Goal: Use online tool/utility: Utilize a website feature to perform a specific function

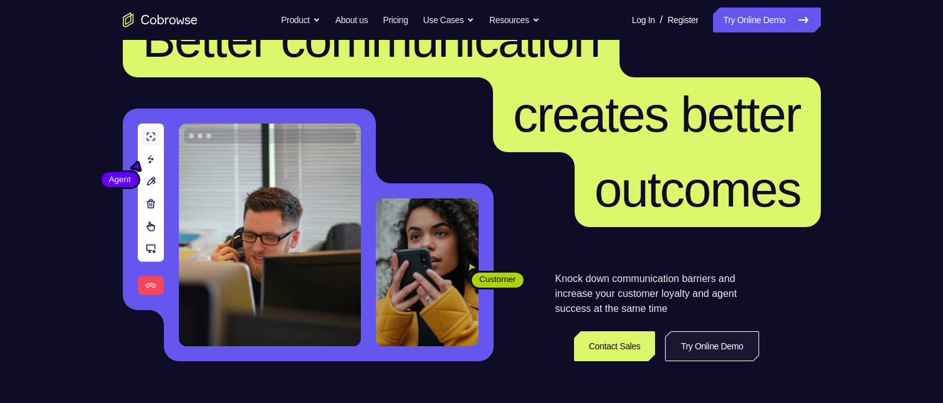
scroll to position [125, 0]
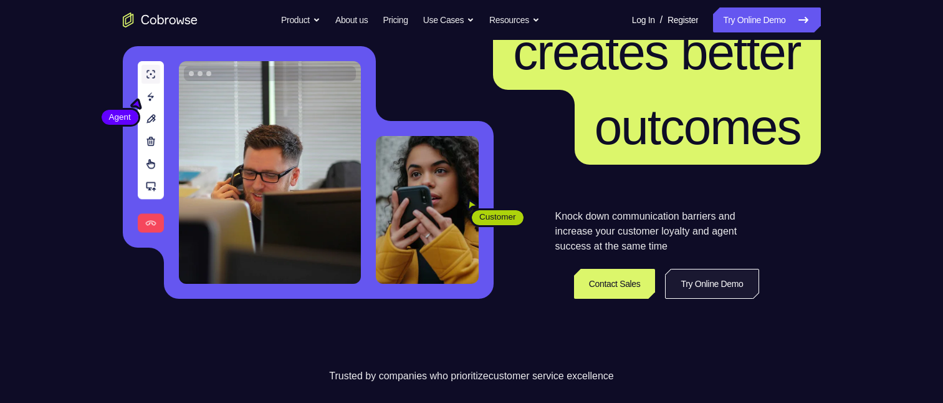
click at [710, 280] on link "Try Online Demo" at bounding box center [711, 284] width 93 height 30
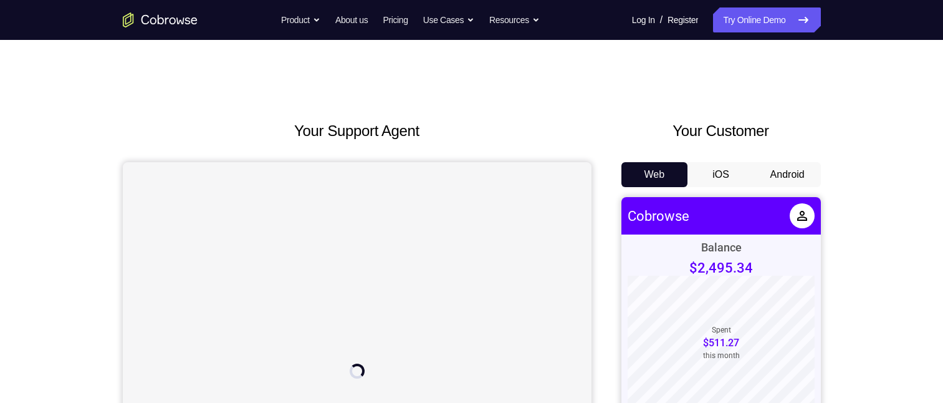
drag, startPoint x: 718, startPoint y: 174, endPoint x: 102, endPoint y: 2, distance: 640.0
click at [718, 174] on button "iOS" at bounding box center [720, 174] width 67 height 25
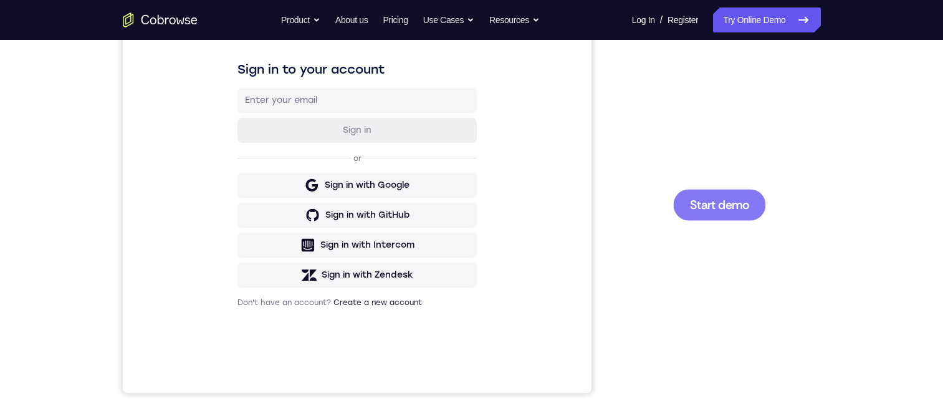
scroll to position [62, 0]
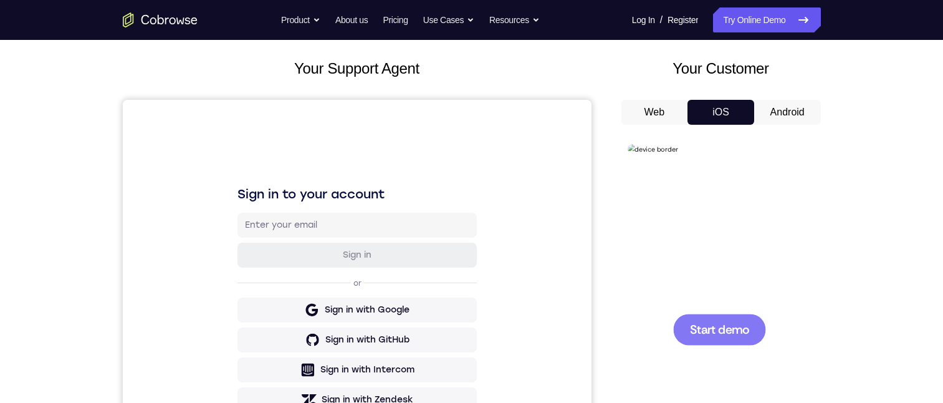
click at [791, 109] on button "Android" at bounding box center [787, 112] width 67 height 25
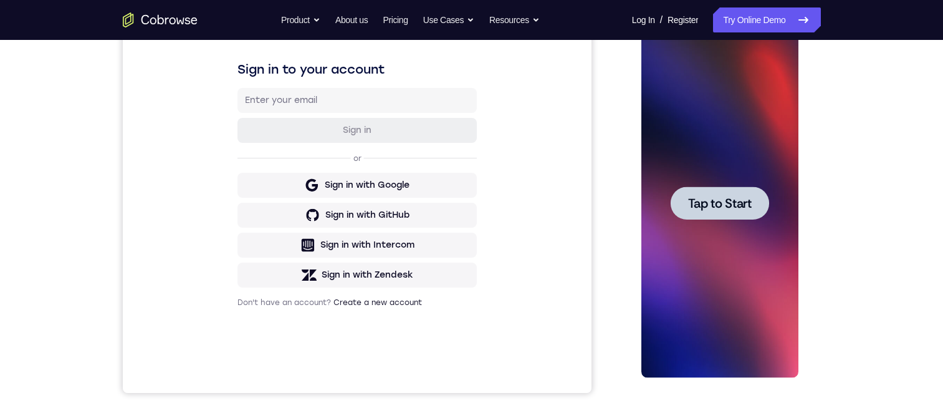
scroll to position [0, 0]
click at [715, 206] on span "Tap to Start" at bounding box center [720, 203] width 64 height 12
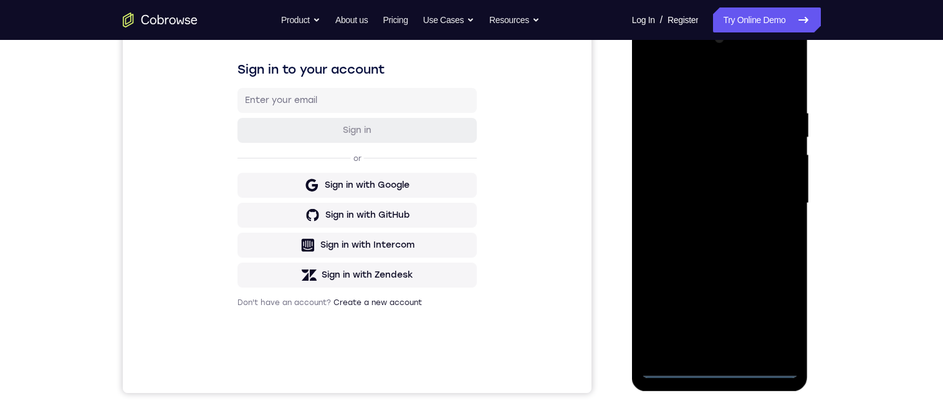
click at [724, 363] on div at bounding box center [719, 203] width 157 height 349
click at [718, 367] on div at bounding box center [719, 203] width 157 height 349
click at [775, 315] on div at bounding box center [719, 203] width 157 height 349
click at [712, 370] on div at bounding box center [719, 203] width 157 height 349
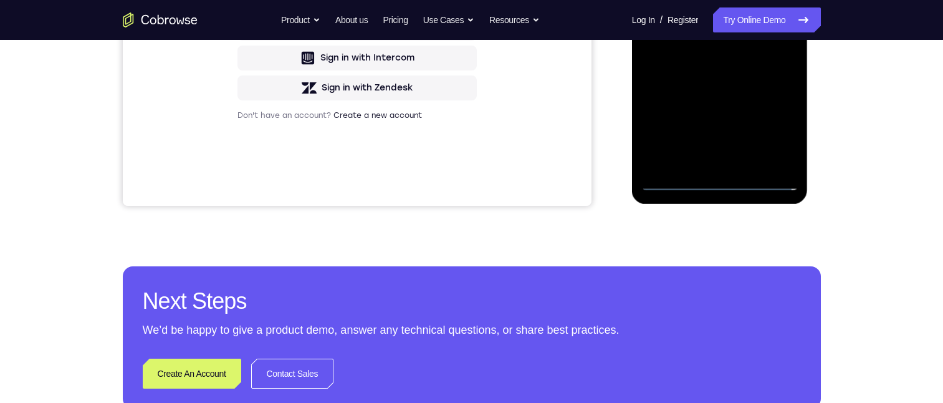
scroll to position [312, 0]
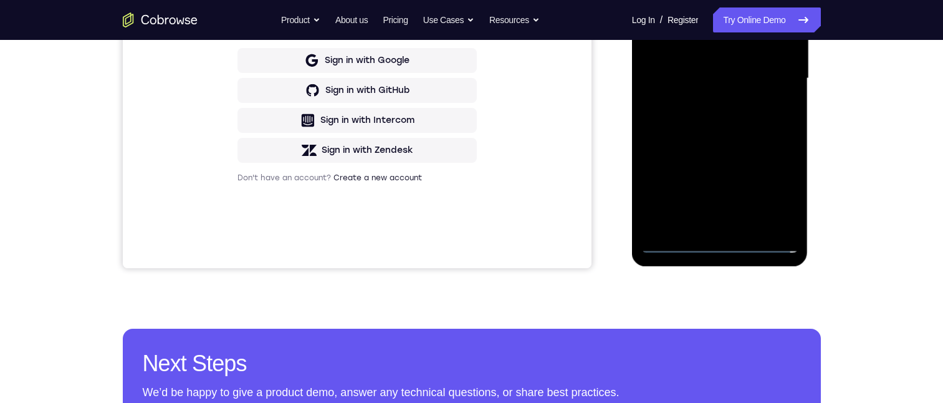
click at [714, 219] on div at bounding box center [719, 78] width 157 height 349
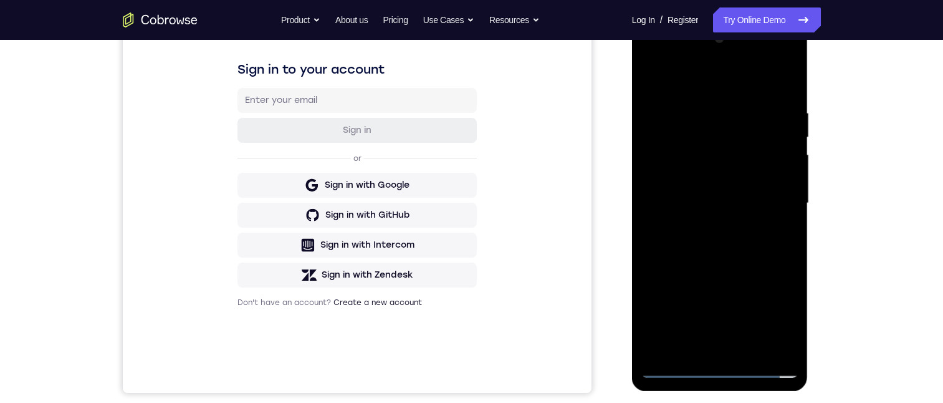
click at [786, 345] on div at bounding box center [719, 203] width 157 height 349
click at [771, 311] on div at bounding box center [719, 203] width 157 height 349
click at [687, 54] on div at bounding box center [719, 203] width 157 height 349
click at [689, 54] on div at bounding box center [719, 203] width 157 height 349
click at [702, 133] on div at bounding box center [719, 203] width 157 height 349
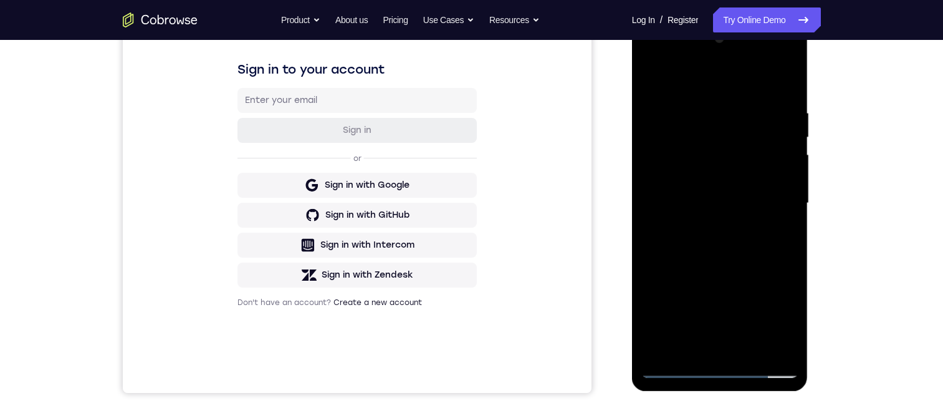
click at [669, 151] on div at bounding box center [719, 203] width 157 height 349
click at [677, 155] on div at bounding box center [719, 203] width 157 height 349
click at [710, 93] on div at bounding box center [719, 203] width 157 height 349
click at [713, 100] on div at bounding box center [719, 203] width 157 height 349
click at [675, 101] on div at bounding box center [719, 203] width 157 height 349
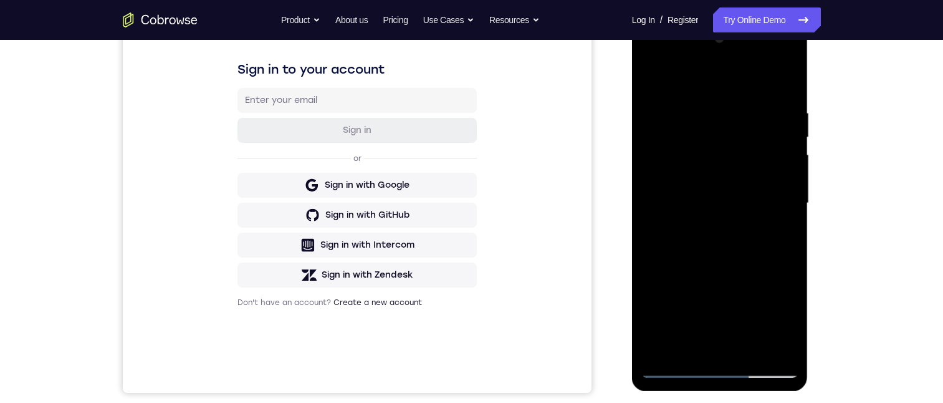
click at [703, 156] on div at bounding box center [719, 203] width 157 height 349
click at [704, 156] on div at bounding box center [719, 203] width 157 height 349
drag, startPoint x: 775, startPoint y: 157, endPoint x: 795, endPoint y: 164, distance: 21.1
click at [795, 164] on div at bounding box center [719, 203] width 157 height 349
drag, startPoint x: 773, startPoint y: 158, endPoint x: 646, endPoint y: 155, distance: 127.1
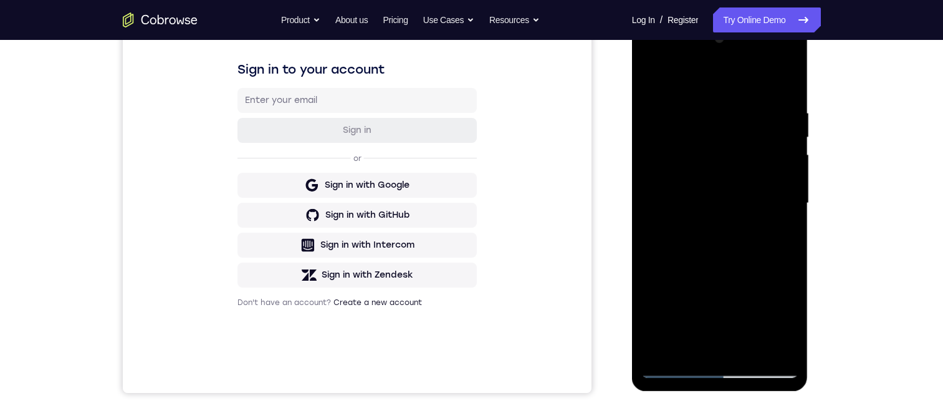
click at [646, 155] on div at bounding box center [719, 203] width 157 height 349
drag, startPoint x: 657, startPoint y: 159, endPoint x: 774, endPoint y: 163, distance: 116.6
click at [775, 163] on div at bounding box center [719, 203] width 157 height 349
click at [730, 145] on div at bounding box center [719, 203] width 157 height 349
click at [785, 341] on div at bounding box center [719, 203] width 157 height 349
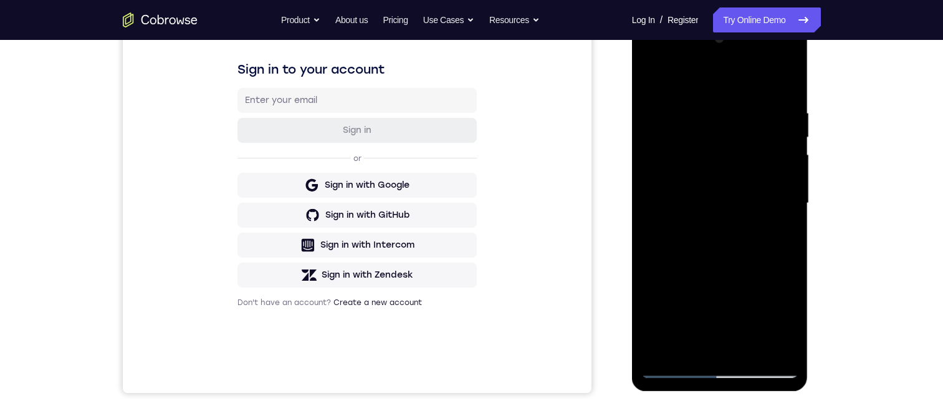
click at [705, 129] on div at bounding box center [719, 203] width 157 height 349
click at [771, 169] on div at bounding box center [719, 203] width 157 height 349
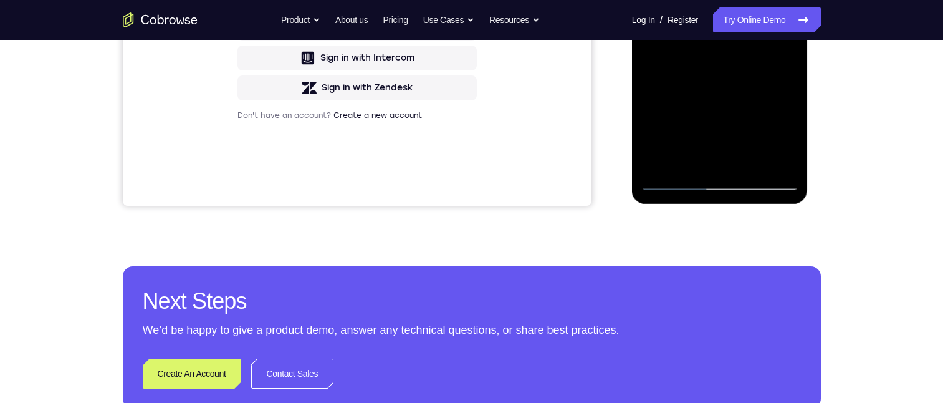
scroll to position [249, 0]
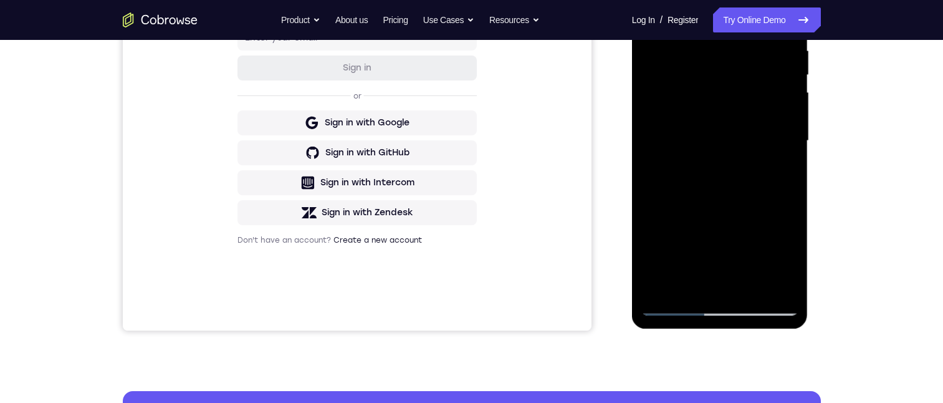
drag, startPoint x: 746, startPoint y: 181, endPoint x: 758, endPoint y: 236, distance: 56.2
click at [753, 237] on div at bounding box center [719, 140] width 157 height 349
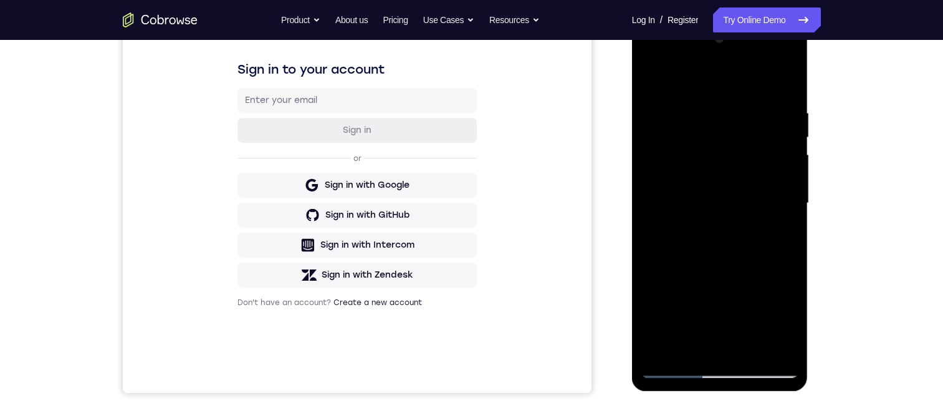
drag, startPoint x: 742, startPoint y: 302, endPoint x: 742, endPoint y: 119, distance: 183.2
click at [742, 119] on div at bounding box center [719, 203] width 157 height 349
drag, startPoint x: 733, startPoint y: 280, endPoint x: 731, endPoint y: 104, distance: 176.4
click at [730, 79] on div at bounding box center [719, 203] width 157 height 349
drag, startPoint x: 720, startPoint y: 216, endPoint x: 712, endPoint y: 345, distance: 128.7
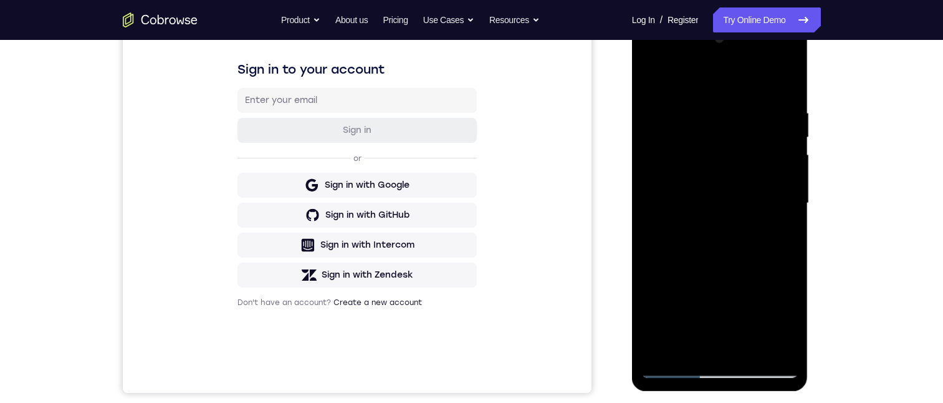
click at [713, 376] on div at bounding box center [719, 203] width 157 height 349
drag, startPoint x: 725, startPoint y: 214, endPoint x: 716, endPoint y: 356, distance: 142.3
click at [718, 353] on div at bounding box center [719, 203] width 157 height 349
drag, startPoint x: 722, startPoint y: 211, endPoint x: 719, endPoint y: 285, distance: 74.2
click at [718, 280] on div at bounding box center [719, 203] width 157 height 349
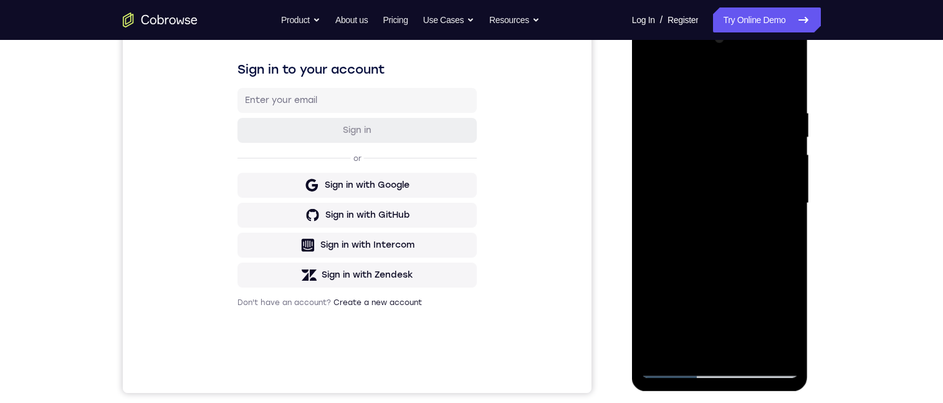
click at [726, 55] on div at bounding box center [719, 203] width 157 height 349
click at [689, 178] on div at bounding box center [719, 203] width 157 height 349
click at [688, 163] on div at bounding box center [719, 203] width 157 height 349
click at [691, 181] on div at bounding box center [719, 203] width 157 height 349
click at [693, 270] on div at bounding box center [719, 203] width 157 height 349
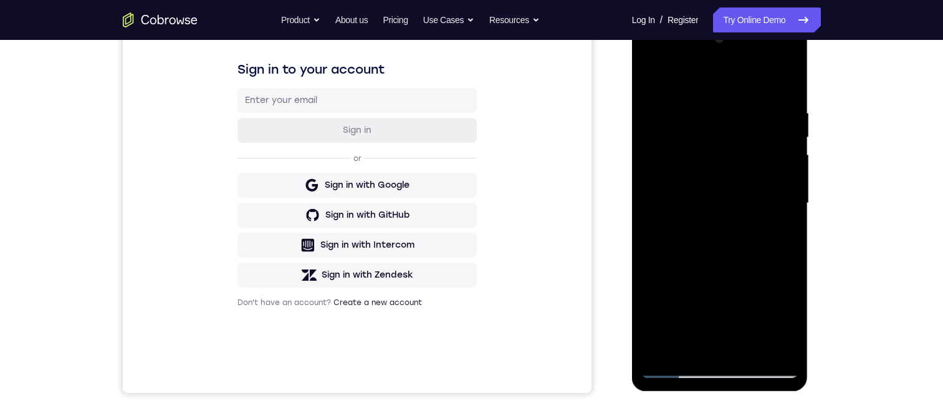
drag, startPoint x: 725, startPoint y: 247, endPoint x: 720, endPoint y: 270, distance: 22.9
click at [720, 270] on div at bounding box center [719, 203] width 157 height 349
drag, startPoint x: 720, startPoint y: 286, endPoint x: 725, endPoint y: 178, distance: 108.6
click at [724, 182] on div at bounding box center [719, 203] width 157 height 349
click at [672, 368] on div at bounding box center [719, 203] width 157 height 349
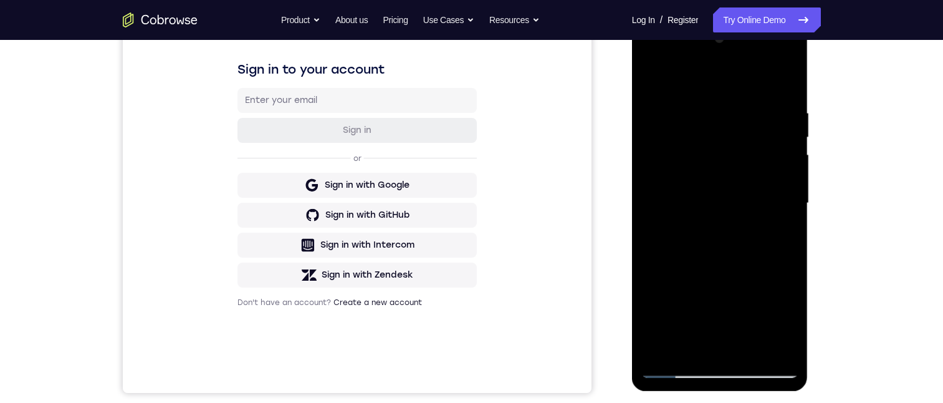
drag, startPoint x: 738, startPoint y: 282, endPoint x: 730, endPoint y: 97, distance: 185.8
click at [730, 97] on div at bounding box center [719, 203] width 157 height 349
click at [761, 184] on div at bounding box center [719, 203] width 157 height 349
click at [675, 366] on div at bounding box center [719, 203] width 157 height 349
drag, startPoint x: 743, startPoint y: 320, endPoint x: 742, endPoint y: 326, distance: 6.5
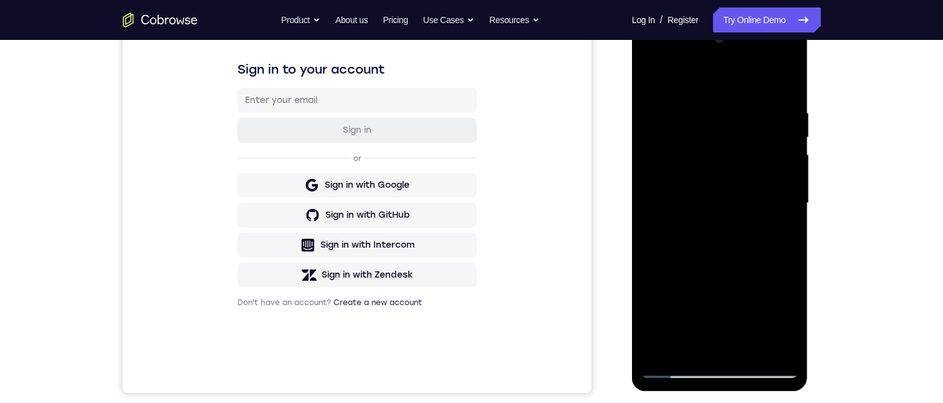
click at [740, 325] on div at bounding box center [719, 203] width 157 height 349
click at [785, 130] on div at bounding box center [719, 203] width 157 height 349
click at [675, 363] on div at bounding box center [719, 203] width 157 height 349
click at [675, 366] on div at bounding box center [719, 203] width 157 height 349
click at [698, 236] on div at bounding box center [719, 203] width 157 height 349
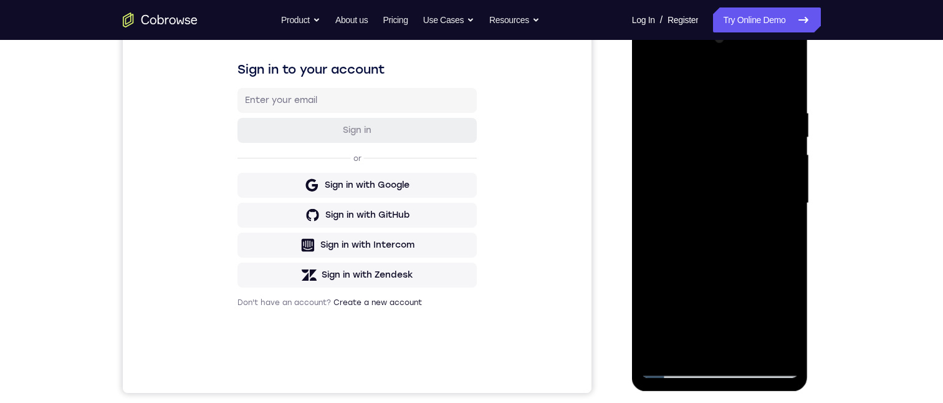
click at [757, 276] on div at bounding box center [719, 203] width 157 height 349
click at [758, 275] on div at bounding box center [719, 203] width 157 height 349
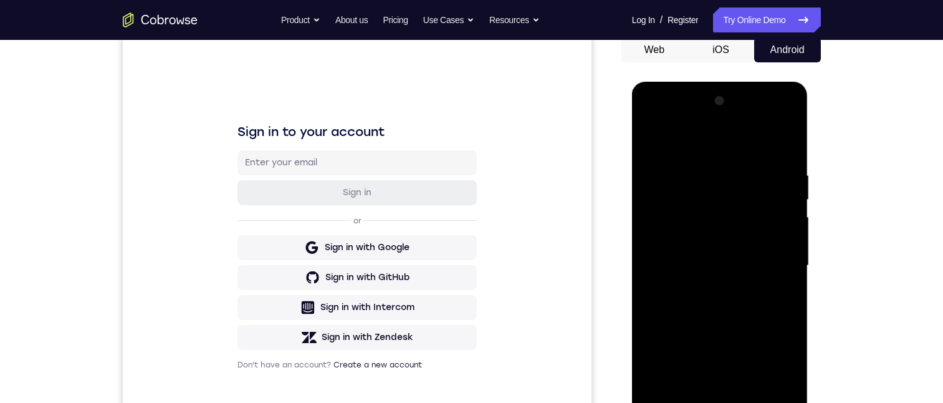
click at [646, 141] on div at bounding box center [719, 265] width 157 height 349
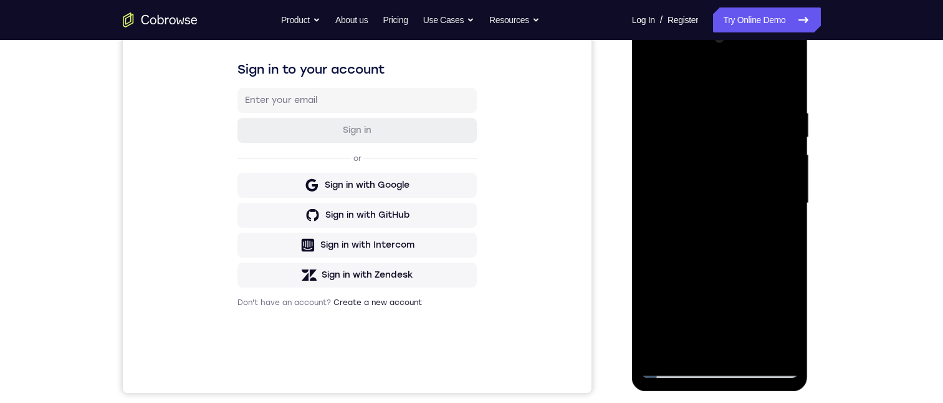
click at [675, 366] on div at bounding box center [719, 203] width 157 height 349
click at [729, 153] on div at bounding box center [719, 203] width 157 height 349
click at [778, 77] on div at bounding box center [719, 203] width 157 height 349
click at [726, 365] on div at bounding box center [719, 203] width 157 height 349
drag, startPoint x: 743, startPoint y: 241, endPoint x: 721, endPoint y: 126, distance: 116.8
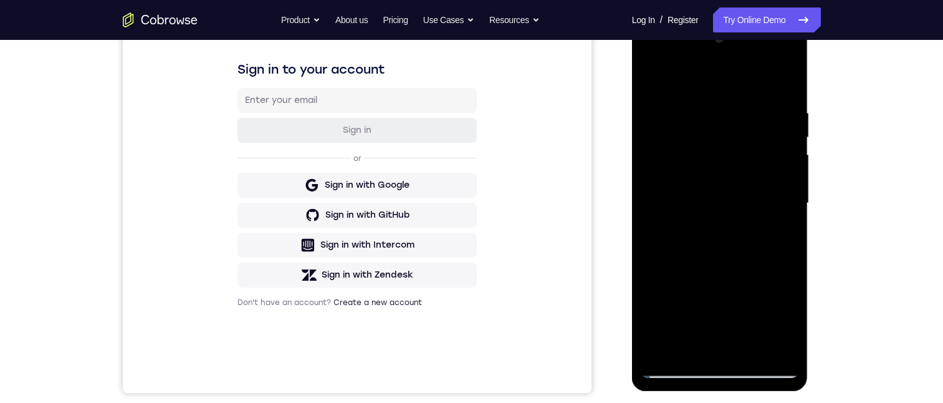
click at [721, 126] on div at bounding box center [719, 203] width 157 height 349
drag, startPoint x: 758, startPoint y: 255, endPoint x: 753, endPoint y: 80, distance: 175.2
click at [743, 69] on div at bounding box center [719, 203] width 157 height 349
click at [735, 135] on div at bounding box center [719, 203] width 157 height 349
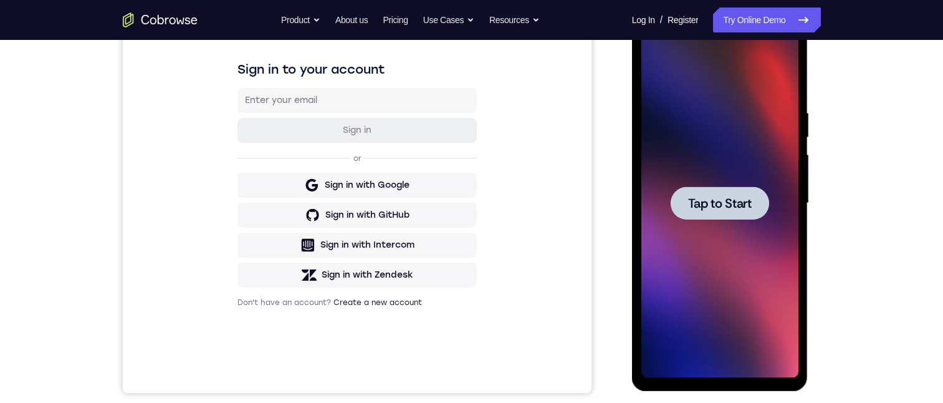
click at [727, 206] on span "Tap to Start" at bounding box center [720, 203] width 64 height 12
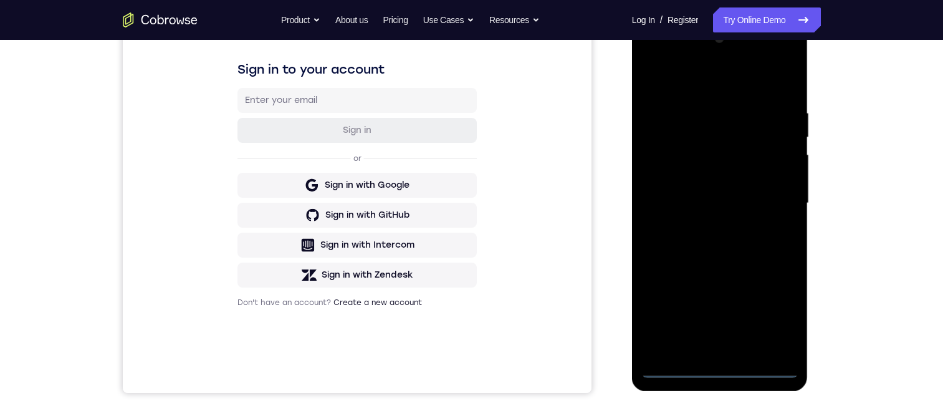
click at [719, 366] on div at bounding box center [719, 203] width 157 height 349
click at [719, 364] on div at bounding box center [719, 203] width 157 height 349
drag, startPoint x: 743, startPoint y: 279, endPoint x: 735, endPoint y: 41, distance: 238.2
click at [703, 19] on html "Online web based iOS Simulators and Android Emulators. Run iPhone, iPad, Mobile…" at bounding box center [721, 206] width 178 height 374
click at [735, 140] on div at bounding box center [719, 203] width 157 height 349
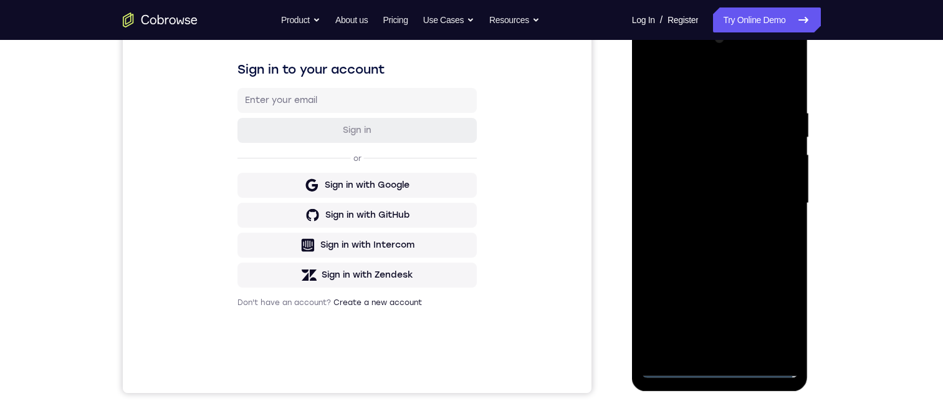
click at [704, 156] on div at bounding box center [719, 203] width 157 height 349
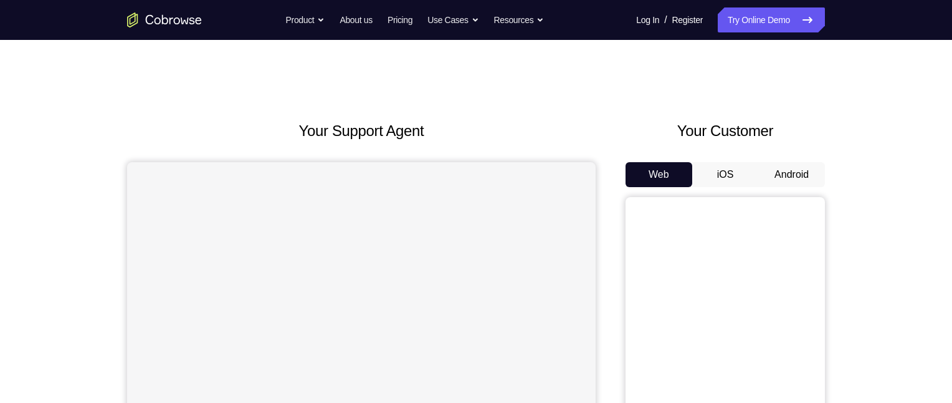
click at [783, 173] on button "Android" at bounding box center [791, 174] width 67 height 25
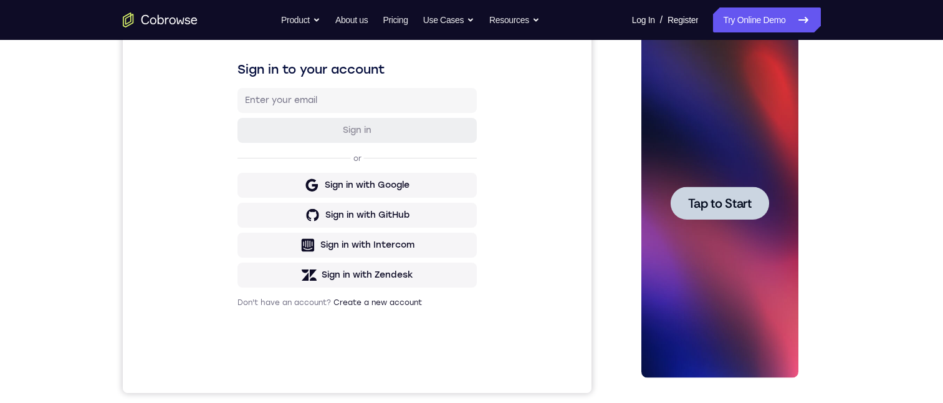
click at [717, 206] on span "Tap to Start" at bounding box center [720, 203] width 64 height 12
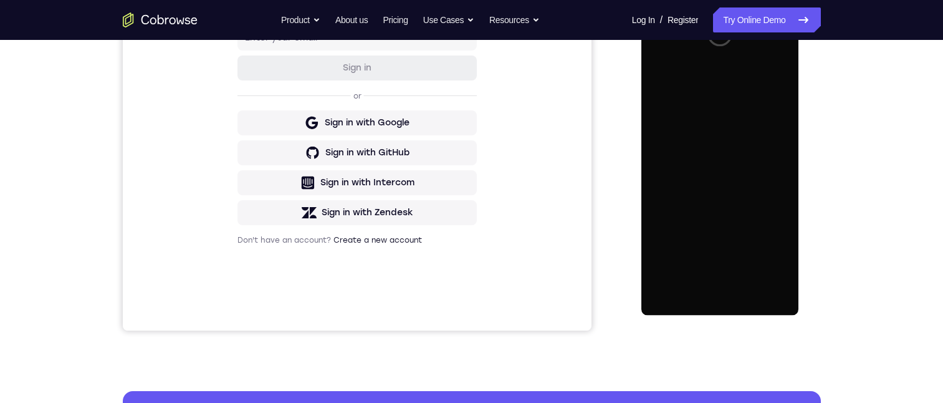
scroll to position [187, 0]
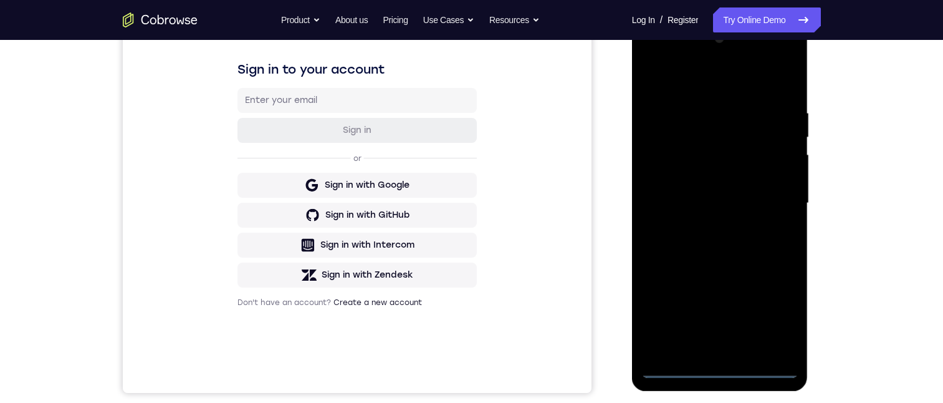
click at [722, 363] on div at bounding box center [719, 203] width 157 height 349
click at [721, 366] on div at bounding box center [719, 203] width 157 height 349
drag, startPoint x: 722, startPoint y: 216, endPoint x: 709, endPoint y: 128, distance: 89.4
click at [699, 133] on div at bounding box center [719, 203] width 157 height 349
click at [737, 136] on div at bounding box center [719, 203] width 157 height 349
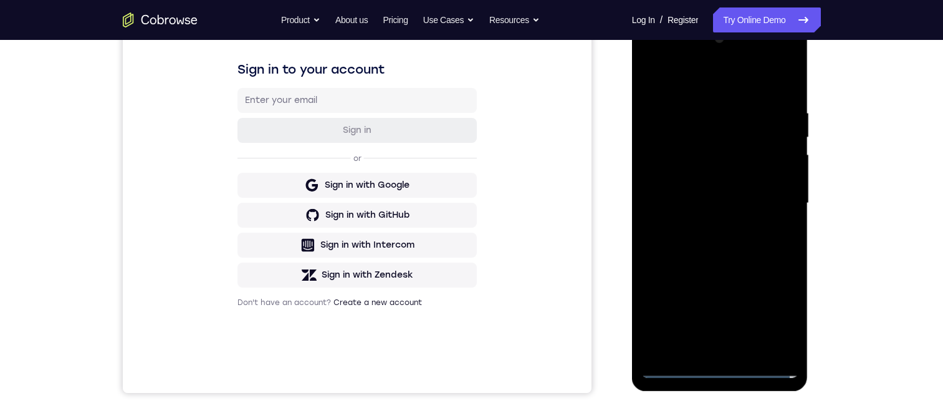
click at [722, 159] on div at bounding box center [719, 203] width 157 height 349
click at [691, 155] on div at bounding box center [719, 203] width 157 height 349
click at [694, 156] on div at bounding box center [719, 203] width 157 height 349
drag, startPoint x: 654, startPoint y: 155, endPoint x: 775, endPoint y: 156, distance: 121.5
click at [771, 158] on div at bounding box center [719, 203] width 157 height 349
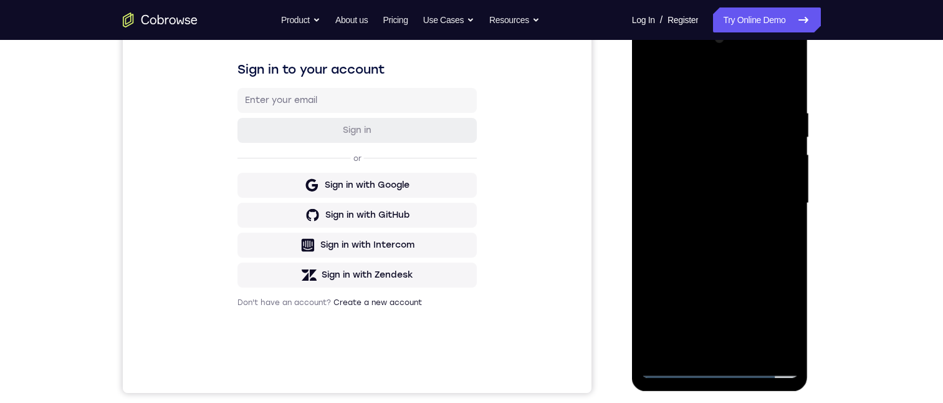
click at [723, 141] on div at bounding box center [719, 203] width 157 height 349
click at [773, 230] on div at bounding box center [719, 203] width 157 height 349
click at [708, 102] on div at bounding box center [719, 203] width 157 height 349
click at [772, 146] on div at bounding box center [719, 203] width 157 height 349
click at [778, 340] on div at bounding box center [719, 203] width 157 height 349
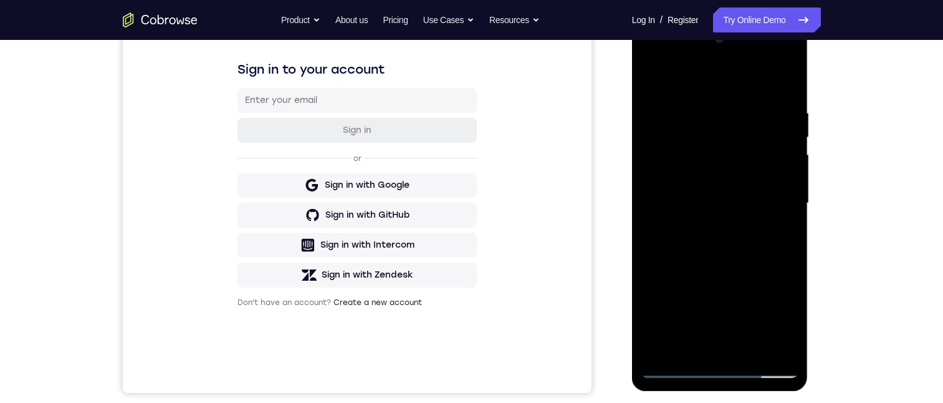
click at [777, 345] on div at bounding box center [719, 203] width 157 height 349
click at [717, 368] on div at bounding box center [719, 203] width 157 height 349
click at [770, 313] on div at bounding box center [719, 203] width 157 height 349
click at [690, 51] on div at bounding box center [719, 203] width 157 height 349
click at [648, 55] on div at bounding box center [719, 203] width 157 height 349
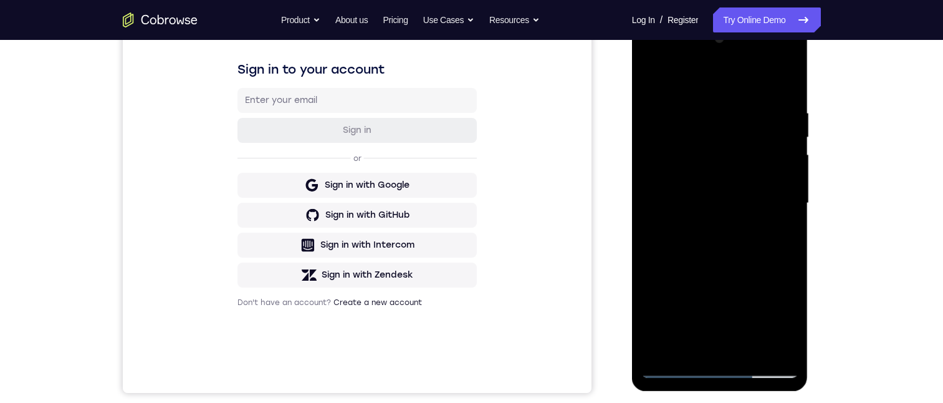
click at [694, 134] on div at bounding box center [719, 203] width 157 height 349
click at [679, 177] on div at bounding box center [719, 203] width 157 height 349
click at [692, 160] on div at bounding box center [719, 203] width 157 height 349
click at [674, 197] on div at bounding box center [719, 203] width 157 height 349
click at [702, 164] on div at bounding box center [719, 203] width 157 height 349
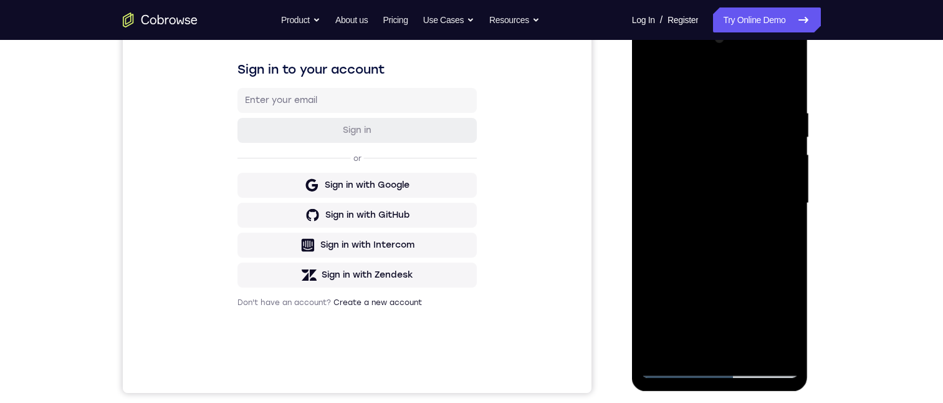
click at [704, 179] on div at bounding box center [719, 203] width 157 height 349
click at [760, 229] on div at bounding box center [719, 203] width 157 height 349
click at [668, 363] on div at bounding box center [719, 203] width 157 height 349
click at [678, 366] on div at bounding box center [719, 203] width 157 height 349
click at [723, 211] on div at bounding box center [719, 203] width 157 height 349
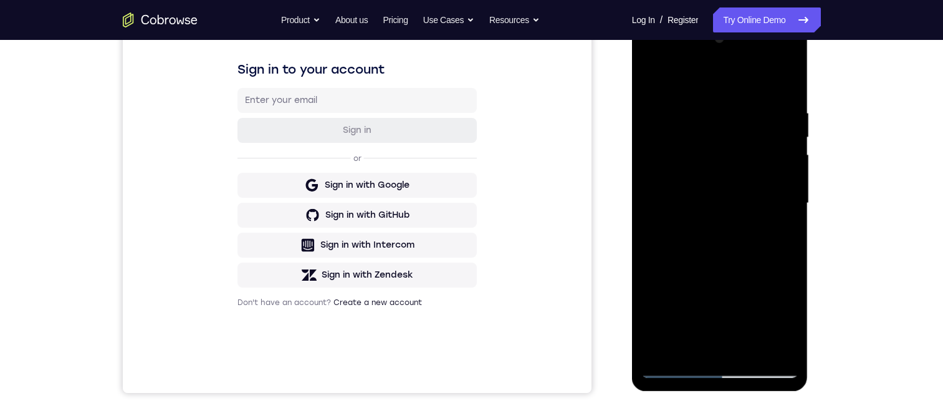
click at [700, 254] on div at bounding box center [719, 203] width 157 height 349
click at [750, 294] on div at bounding box center [719, 203] width 157 height 349
click at [674, 368] on div at bounding box center [719, 203] width 157 height 349
click at [710, 169] on div at bounding box center [719, 203] width 157 height 349
click at [782, 77] on div at bounding box center [719, 203] width 157 height 349
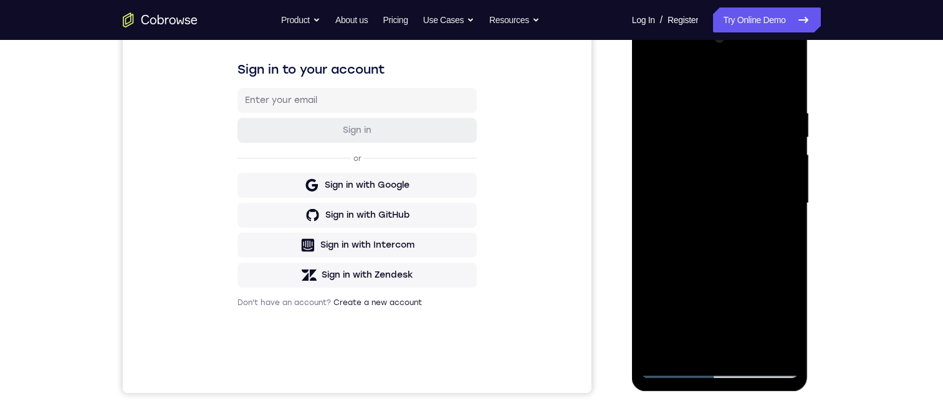
click at [781, 192] on div at bounding box center [719, 203] width 157 height 349
click at [755, 193] on div at bounding box center [719, 203] width 157 height 349
click at [664, 331] on div at bounding box center [719, 203] width 157 height 349
click at [778, 348] on div at bounding box center [719, 203] width 157 height 349
click at [761, 363] on div at bounding box center [719, 203] width 157 height 349
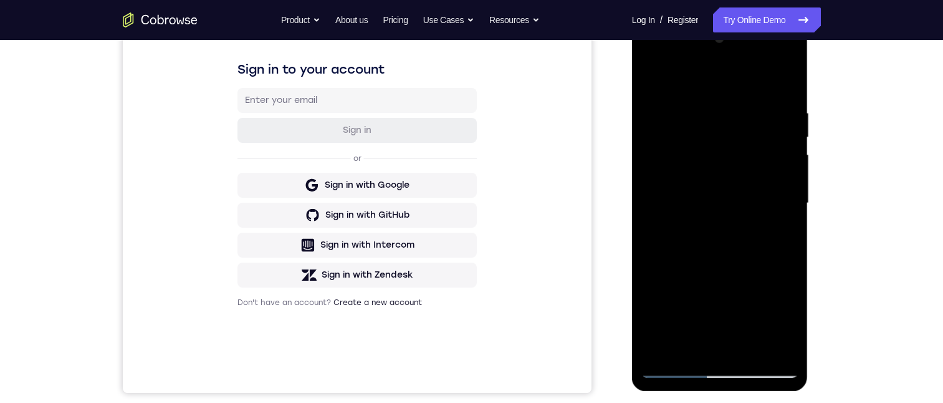
click at [765, 366] on div at bounding box center [719, 203] width 157 height 349
drag, startPoint x: 753, startPoint y: 266, endPoint x: 790, endPoint y: 270, distance: 37.6
click at [790, 270] on div at bounding box center [719, 203] width 157 height 349
drag, startPoint x: 675, startPoint y: 235, endPoint x: 847, endPoint y: 246, distance: 173.0
click at [809, 246] on html "Online web based iOS Simulators and Android Emulators. Run iPhone, iPad, Mobile…" at bounding box center [721, 206] width 178 height 374
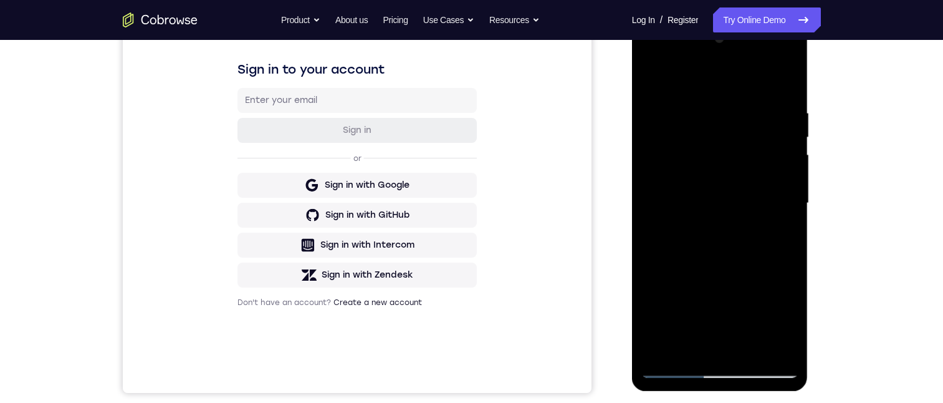
drag, startPoint x: 660, startPoint y: 231, endPoint x: 637, endPoint y: 227, distance: 22.6
click at [632, 222] on html "Online web based iOS Simulators and Android Emulators. Run iPhone, iPad, Mobile…" at bounding box center [721, 206] width 178 height 374
drag, startPoint x: 790, startPoint y: 224, endPoint x: 637, endPoint y: 229, distance: 153.4
click at [632, 225] on html "Online web based iOS Simulators and Android Emulators. Run iPhone, iPad, Mobile…" at bounding box center [721, 206] width 178 height 374
click at [731, 209] on div at bounding box center [719, 203] width 157 height 349
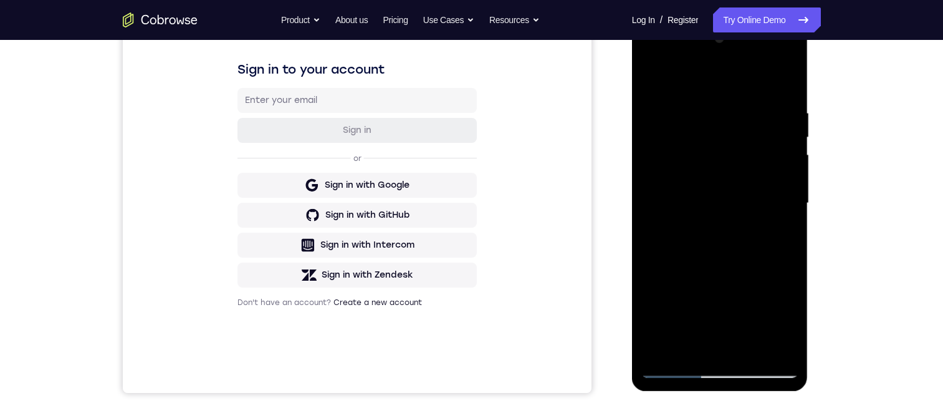
click at [715, 236] on div at bounding box center [719, 203] width 157 height 349
click at [783, 57] on div at bounding box center [719, 203] width 157 height 349
drag, startPoint x: 689, startPoint y: 81, endPoint x: 804, endPoint y: 128, distance: 124.6
click at [809, 92] on html "Online web based iOS Simulators and Android Emulators. Run iPhone, iPad, Mobile…" at bounding box center [721, 206] width 178 height 374
click at [672, 366] on div at bounding box center [719, 203] width 157 height 349
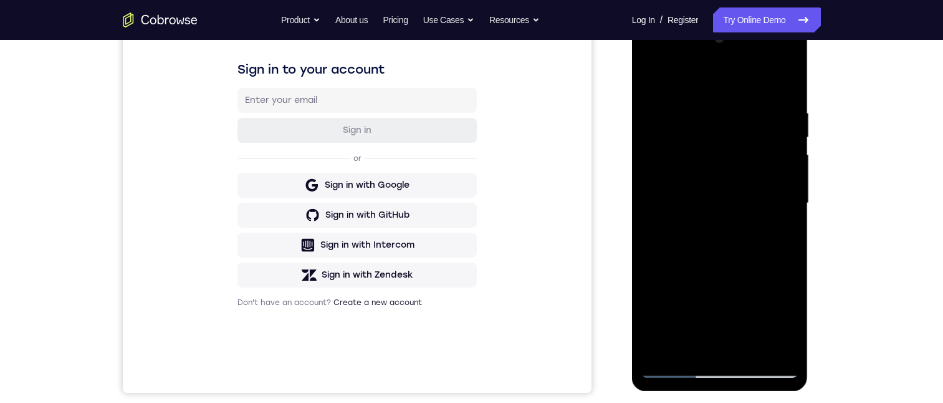
click at [781, 149] on div at bounding box center [719, 203] width 157 height 349
click at [674, 365] on div at bounding box center [719, 203] width 157 height 349
click at [677, 365] on div at bounding box center [719, 203] width 157 height 349
click at [675, 316] on div at bounding box center [719, 203] width 157 height 349
click at [674, 365] on div at bounding box center [719, 203] width 157 height 349
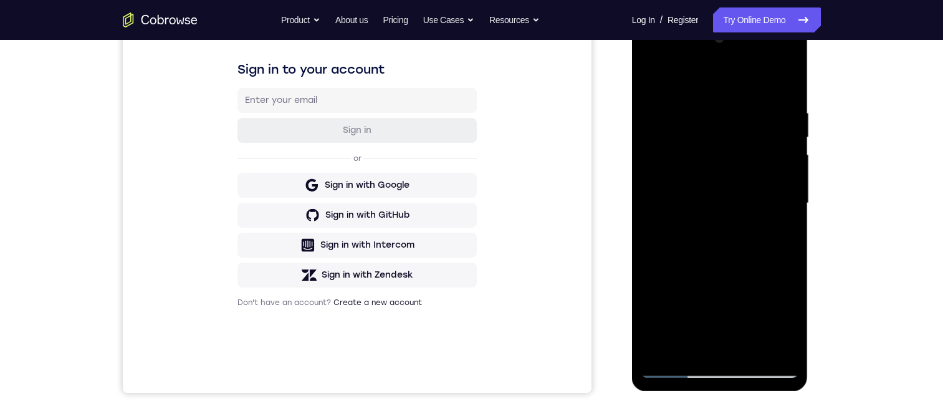
click at [743, 201] on div at bounding box center [719, 203] width 157 height 349
drag, startPoint x: 743, startPoint y: 201, endPoint x: 701, endPoint y: 252, distance: 66.4
click at [700, 252] on div at bounding box center [719, 203] width 157 height 349
click at [760, 287] on div at bounding box center [719, 203] width 157 height 349
click at [671, 365] on div at bounding box center [719, 203] width 157 height 349
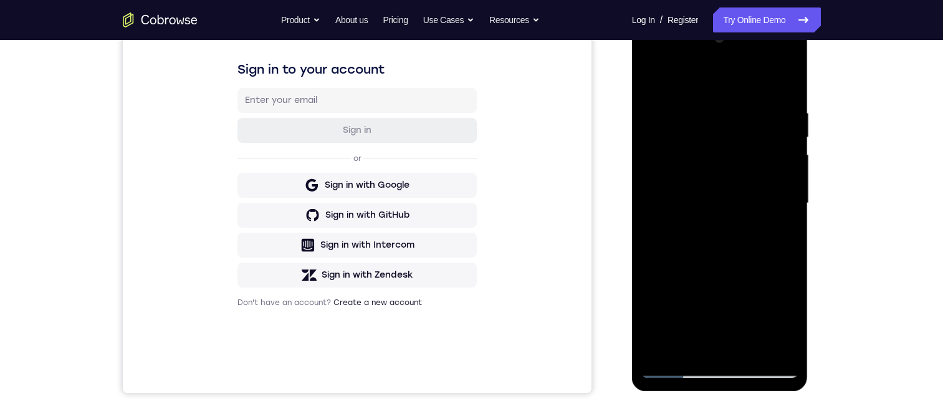
click at [717, 166] on div at bounding box center [719, 203] width 157 height 349
click at [777, 79] on div at bounding box center [719, 203] width 157 height 349
click at [783, 191] on div at bounding box center [719, 203] width 157 height 349
click at [754, 190] on div at bounding box center [719, 203] width 157 height 349
click at [658, 327] on div at bounding box center [719, 203] width 157 height 349
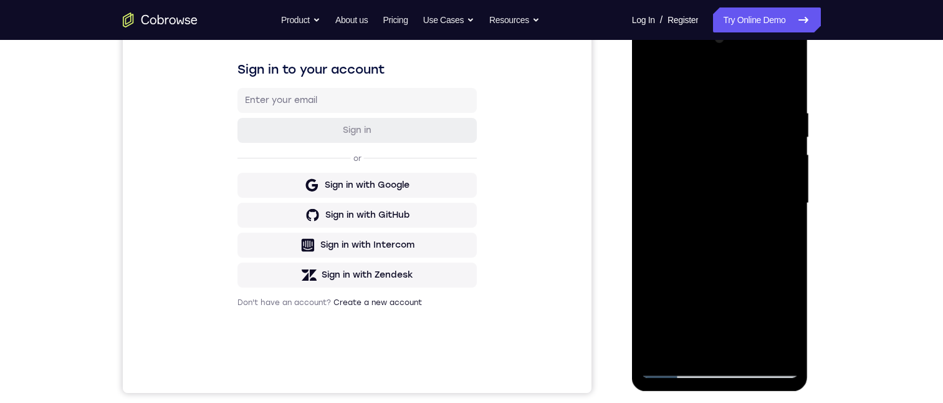
click at [781, 348] on div at bounding box center [719, 203] width 157 height 349
click at [757, 364] on div at bounding box center [719, 203] width 157 height 349
click at [785, 57] on div at bounding box center [719, 203] width 157 height 349
click at [674, 368] on div at bounding box center [719, 203] width 157 height 349
click at [674, 366] on div at bounding box center [719, 203] width 157 height 349
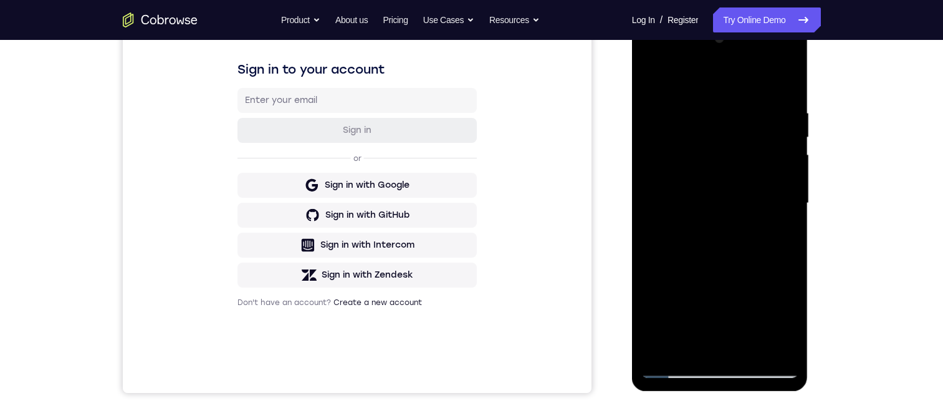
click at [701, 266] on div at bounding box center [719, 203] width 157 height 349
click at [676, 366] on div at bounding box center [719, 203] width 157 height 349
drag, startPoint x: 703, startPoint y: 312, endPoint x: 715, endPoint y: 219, distance: 94.3
click at [710, 217] on div at bounding box center [719, 203] width 157 height 349
click at [698, 241] on div at bounding box center [719, 203] width 157 height 349
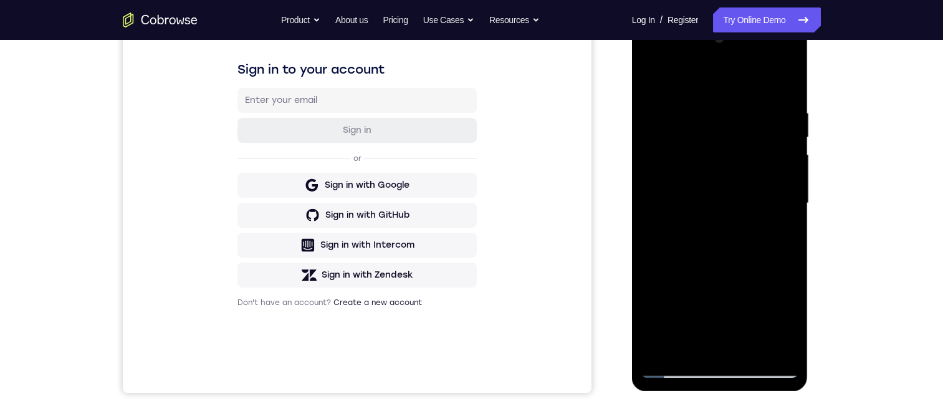
click at [755, 288] on div at bounding box center [719, 203] width 157 height 349
click at [668, 366] on div at bounding box center [719, 203] width 157 height 349
click at [719, 160] on div at bounding box center [719, 203] width 157 height 349
drag, startPoint x: 675, startPoint y: 81, endPoint x: 798, endPoint y: 97, distance: 123.1
click at [809, 100] on html "Online web based iOS Simulators and Android Emulators. Run iPhone, iPad, Mobile…" at bounding box center [721, 206] width 178 height 374
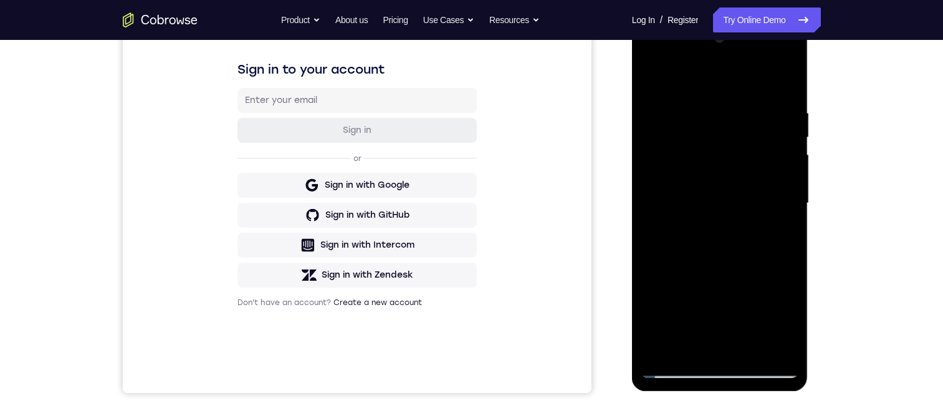
click at [785, 49] on div at bounding box center [719, 203] width 157 height 349
click at [788, 59] on div at bounding box center [719, 203] width 157 height 349
click at [746, 156] on div at bounding box center [719, 203] width 157 height 349
click at [677, 366] on div at bounding box center [719, 203] width 157 height 349
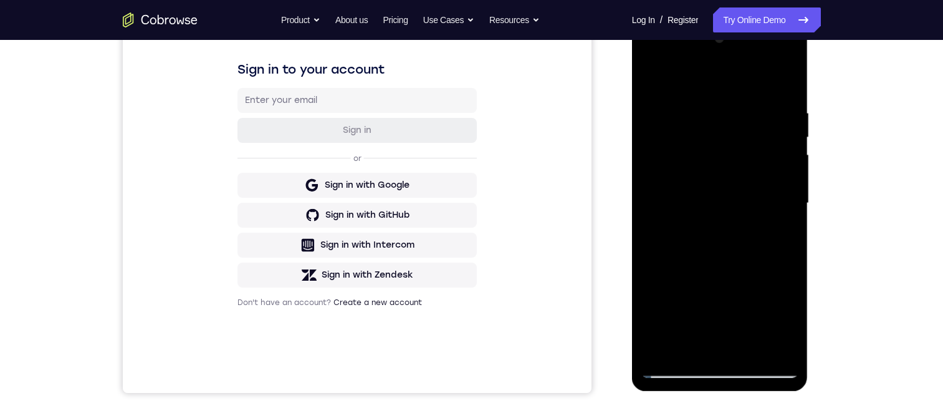
click at [679, 361] on div at bounding box center [719, 203] width 157 height 349
click at [775, 75] on div at bounding box center [719, 203] width 157 height 349
click at [680, 366] on div at bounding box center [719, 203] width 157 height 349
click at [678, 357] on div at bounding box center [719, 203] width 157 height 349
click at [676, 364] on div at bounding box center [719, 203] width 157 height 349
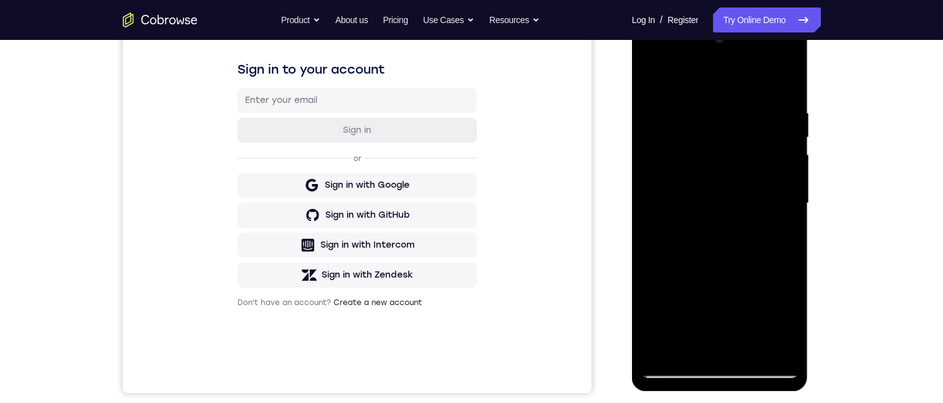
click at [676, 367] on div at bounding box center [719, 203] width 157 height 349
click at [725, 160] on div at bounding box center [719, 203] width 157 height 349
click at [773, 236] on div at bounding box center [719, 203] width 157 height 349
click at [768, 239] on div at bounding box center [719, 203] width 157 height 349
